Goal: Task Accomplishment & Management: Use online tool/utility

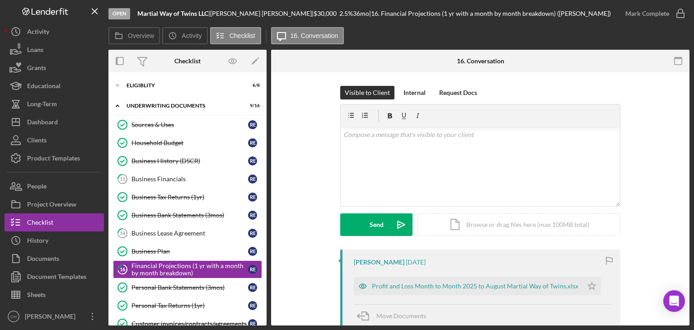
scroll to position [69, 0]
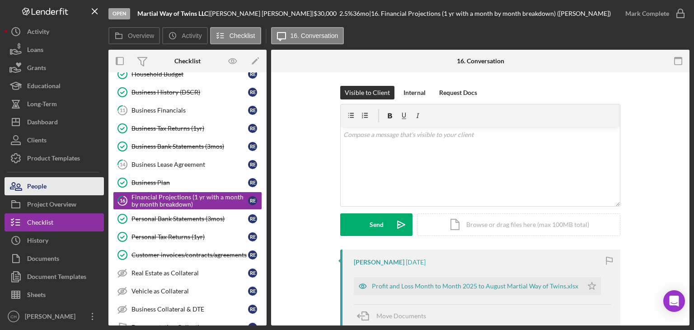
click at [67, 179] on button "People" at bounding box center [54, 186] width 99 height 18
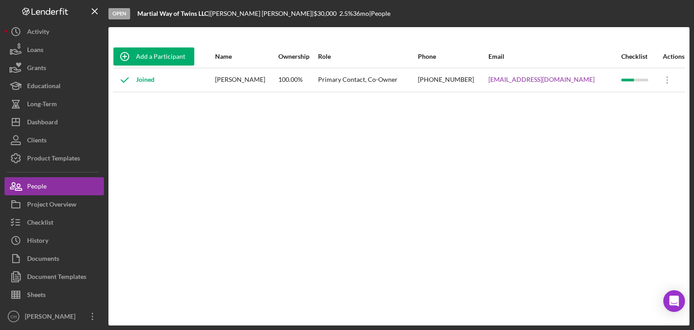
click at [148, 181] on div "Add a Participant Name Ownership Role Phone Email Checklist Actions Joined [PER…" at bounding box center [398, 176] width 581 height 262
click at [49, 34] on div "Activity" at bounding box center [38, 33] width 22 height 20
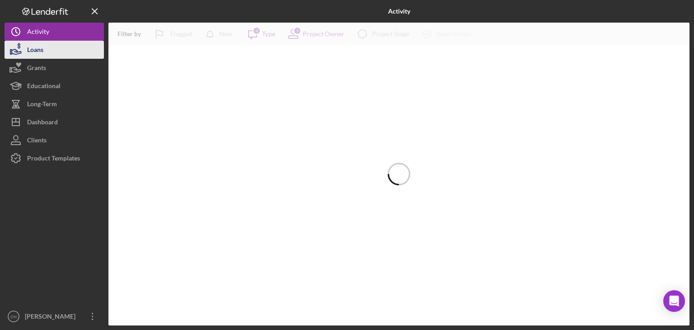
click at [55, 56] on button "Loans" at bounding box center [54, 50] width 99 height 18
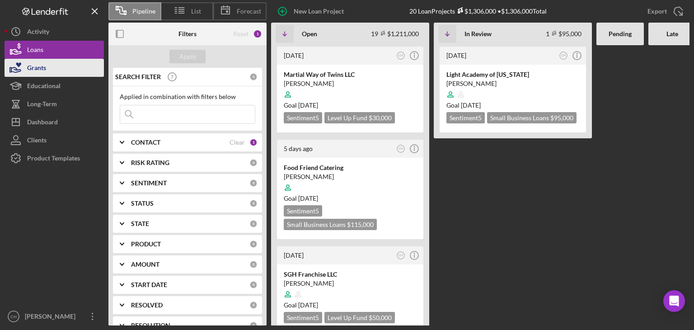
click at [63, 62] on button "Grants" at bounding box center [54, 68] width 99 height 18
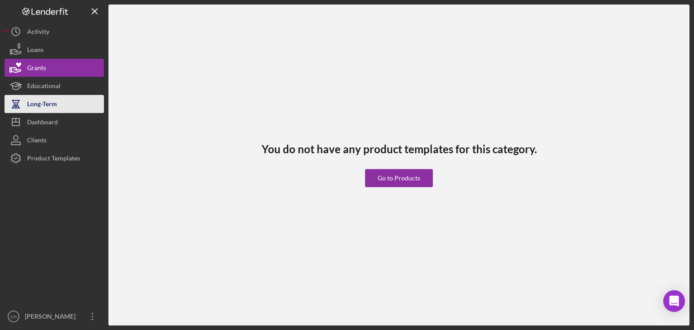
click at [69, 108] on button "Long-Term" at bounding box center [54, 104] width 99 height 18
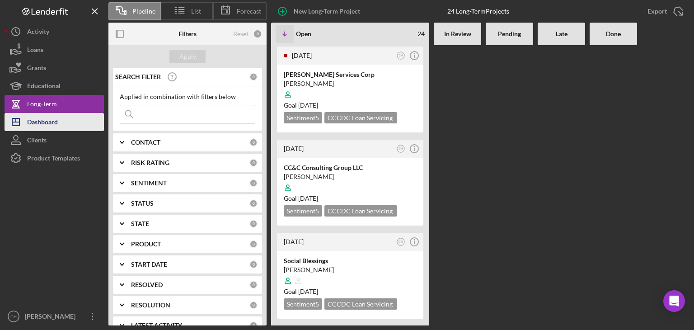
click at [58, 117] on div "Dashboard" at bounding box center [42, 123] width 31 height 20
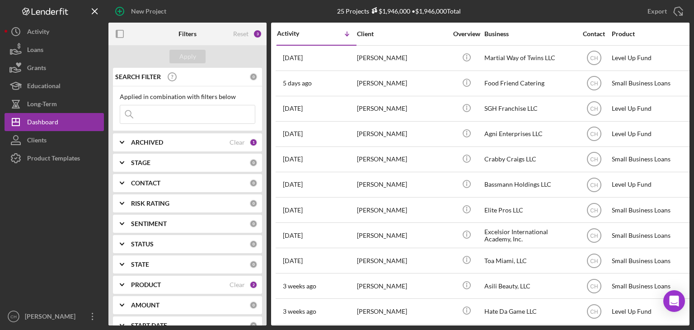
click at [168, 118] on input at bounding box center [187, 114] width 135 height 18
click at [154, 110] on input at bounding box center [187, 114] width 135 height 18
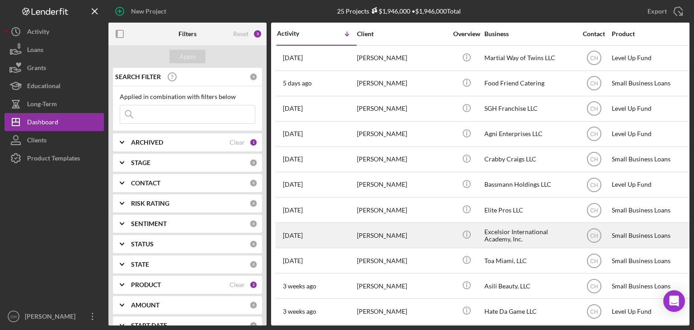
click at [372, 234] on div "[PERSON_NAME]" at bounding box center [402, 235] width 90 height 24
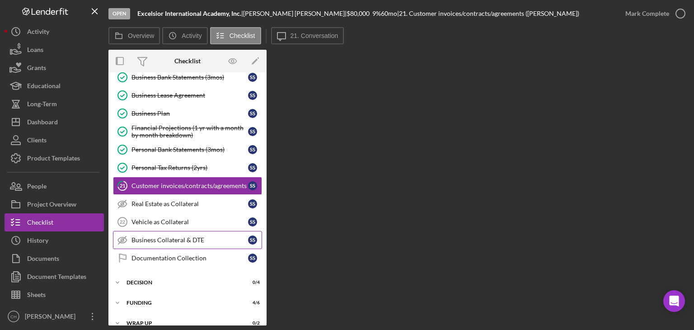
scroll to position [183, 0]
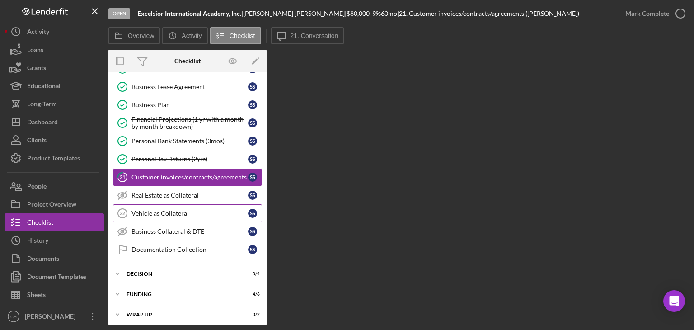
click at [168, 213] on div "Vehicle as Collateral" at bounding box center [190, 213] width 117 height 7
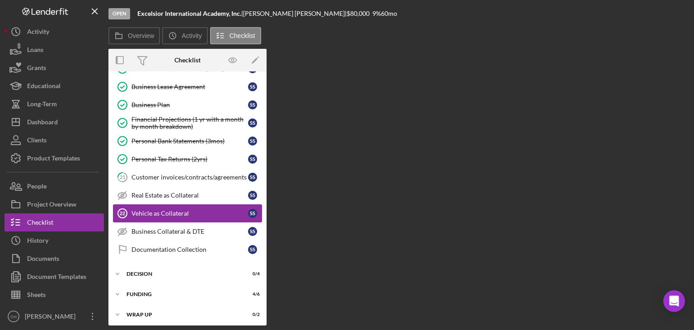
scroll to position [183, 0]
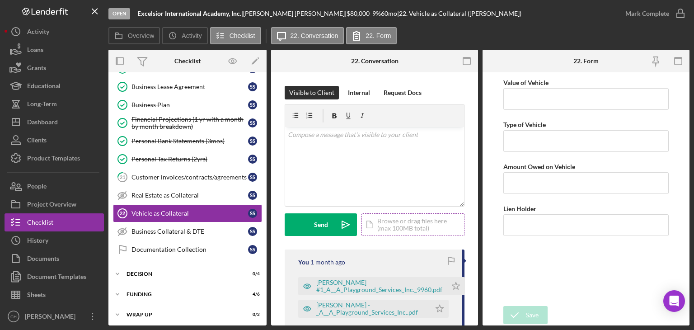
click at [392, 224] on div "Icon/Document Browse or drag files here (max 100MB total) Tap to choose files o…" at bounding box center [413, 224] width 103 height 23
click at [400, 221] on div "Icon/Document Browse or drag files here (max 100MB total) Tap to choose files o…" at bounding box center [413, 224] width 103 height 23
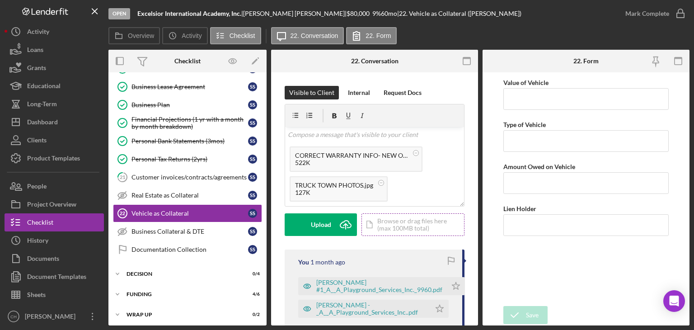
click at [402, 224] on div "Icon/Document Browse or drag files here (max 100MB total) Tap to choose files o…" at bounding box center [413, 224] width 103 height 23
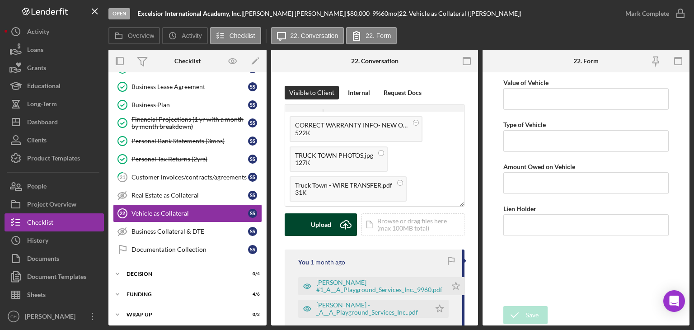
click at [318, 221] on div "Upload" at bounding box center [321, 224] width 20 height 23
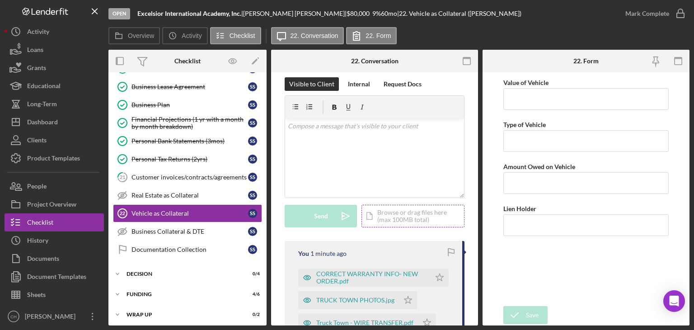
scroll to position [0, 0]
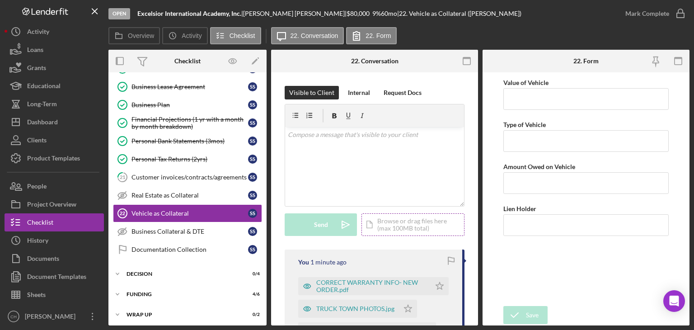
click at [408, 227] on div "Icon/Document Browse or drag files here (max 100MB total) Tap to choose files o…" at bounding box center [413, 224] width 103 height 23
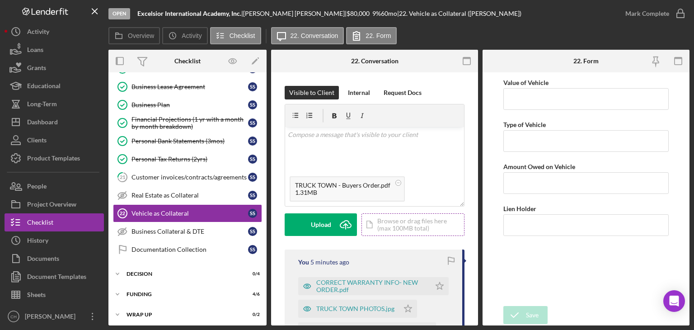
click at [409, 223] on div "Icon/Document Browse or drag files here (max 100MB total) Tap to choose files o…" at bounding box center [413, 224] width 103 height 23
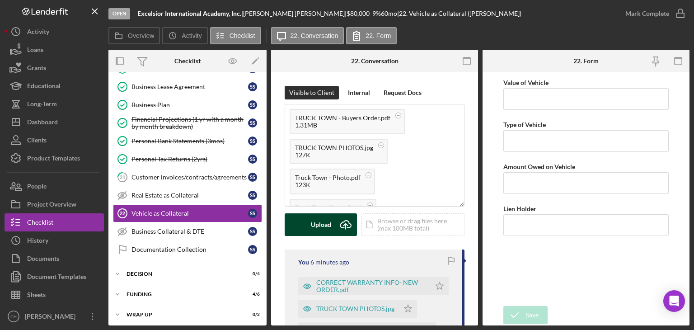
click at [324, 221] on div "Upload" at bounding box center [321, 224] width 20 height 23
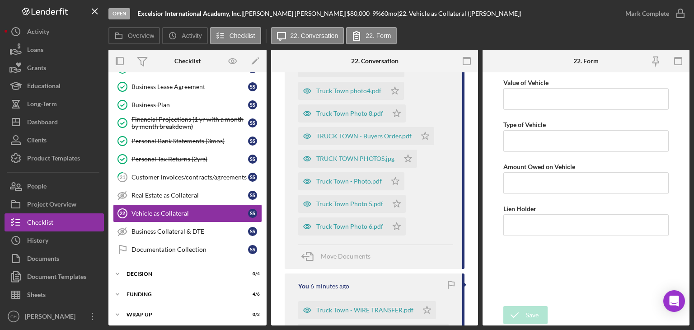
scroll to position [542, 0]
